Goal: Task Accomplishment & Management: Manage account settings

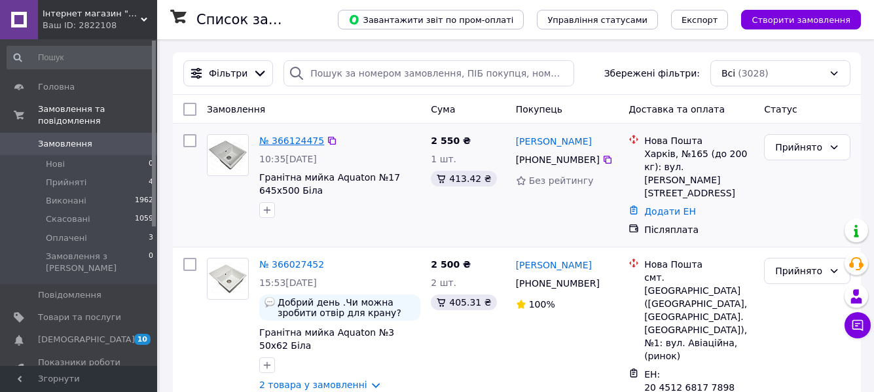
click at [279, 145] on link "№ 366124475" at bounding box center [291, 141] width 65 height 10
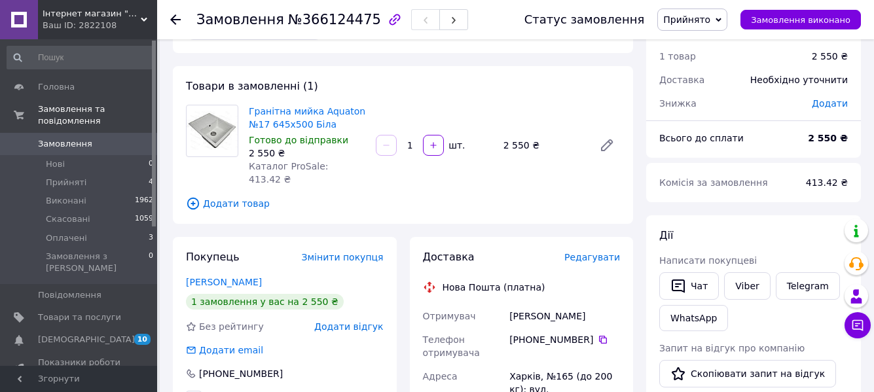
scroll to position [65, 0]
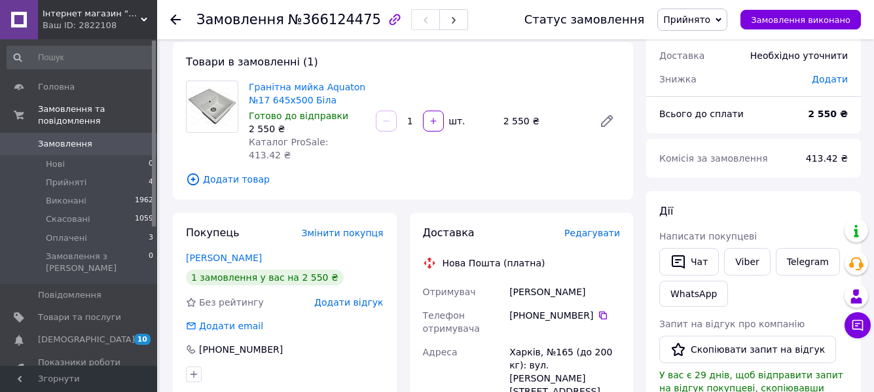
click at [221, 172] on span "Додати товар" at bounding box center [403, 179] width 434 height 14
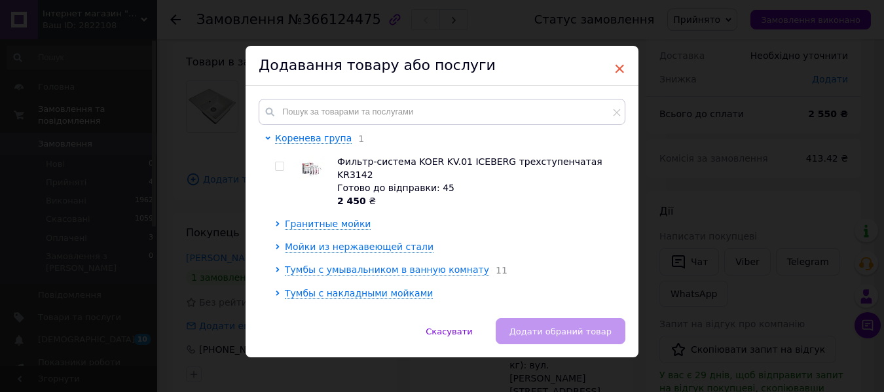
click at [613, 66] on span "×" at bounding box center [619, 69] width 12 height 22
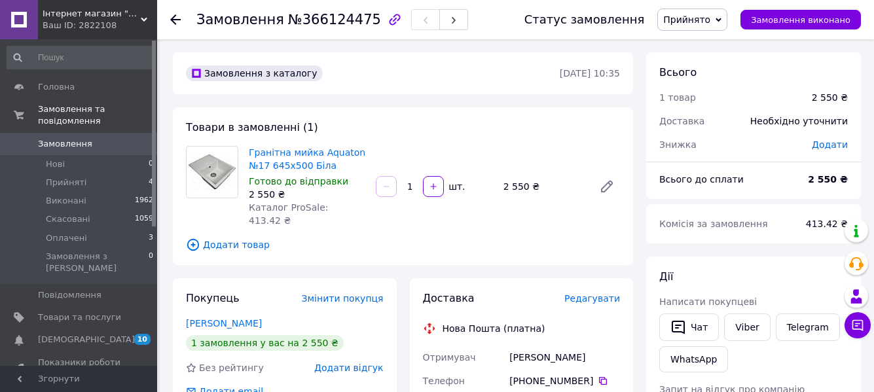
click at [174, 23] on use at bounding box center [175, 19] width 10 height 10
